Goal: Task Accomplishment & Management: Use online tool/utility

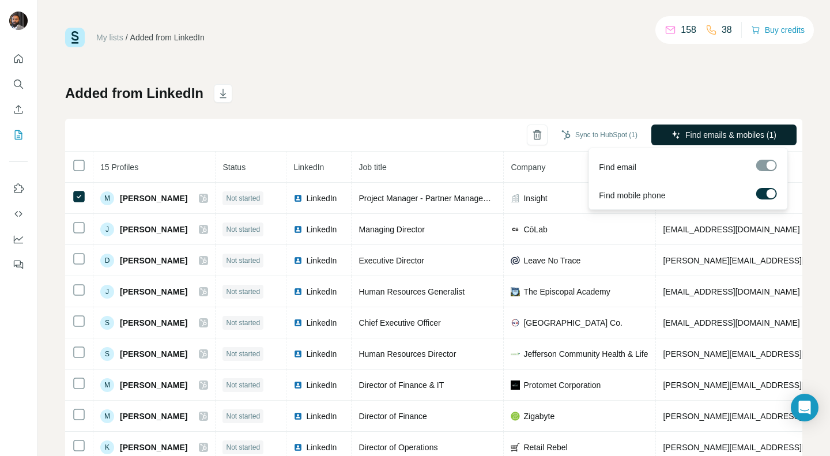
click at [718, 135] on span "Find emails & mobiles (1)" at bounding box center [730, 135] width 91 height 12
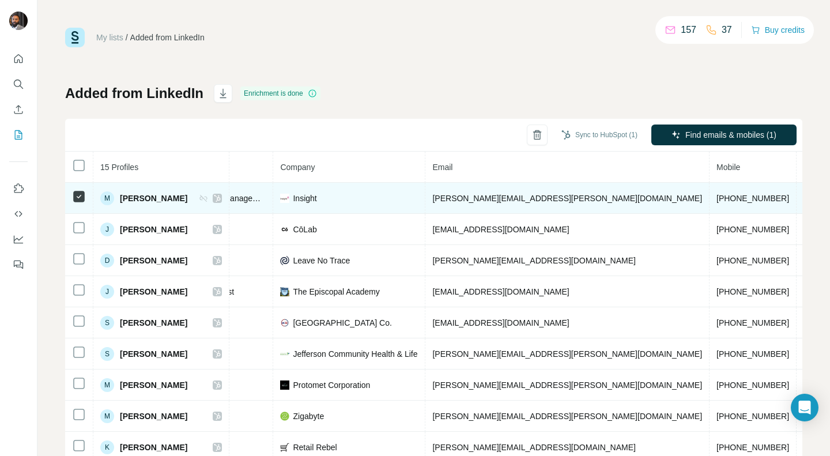
scroll to position [0, 288]
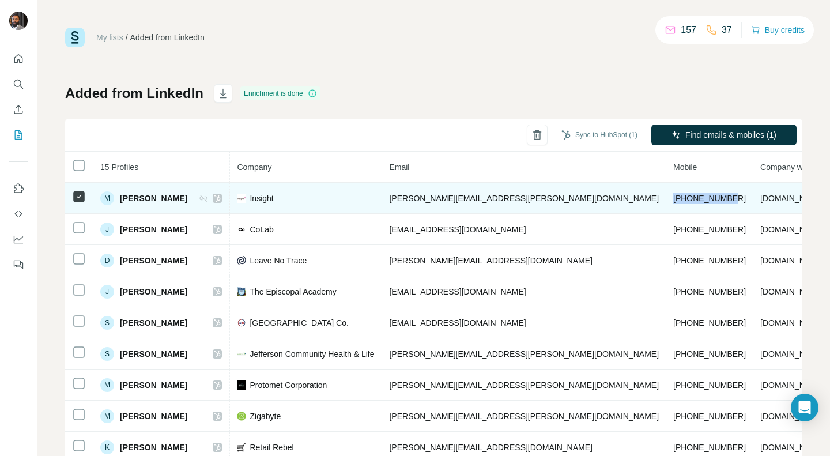
drag, startPoint x: 587, startPoint y: 194, endPoint x: 530, endPoint y: 195, distance: 56.5
click at [666, 195] on td "[PHONE_NUMBER]" at bounding box center [709, 198] width 87 height 31
copy span "[PHONE_NUMBER]"
